Goal: Task Accomplishment & Management: Complete application form

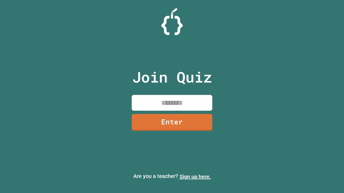
click at [195, 177] on link "Sign up here." at bounding box center [195, 177] width 31 height 6
